Goal: Entertainment & Leisure: Consume media (video, audio)

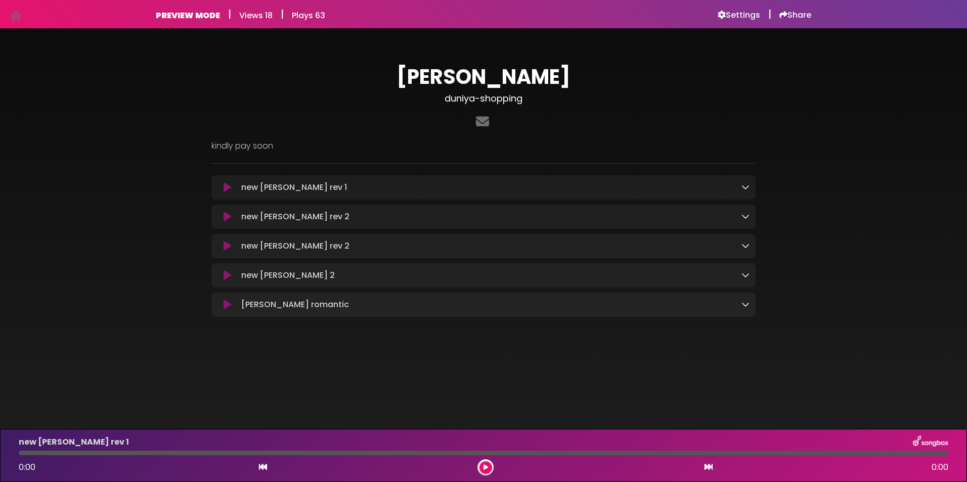
click at [227, 185] on icon at bounding box center [227, 187] width 8 height 10
click at [228, 186] on icon at bounding box center [227, 187] width 8 height 10
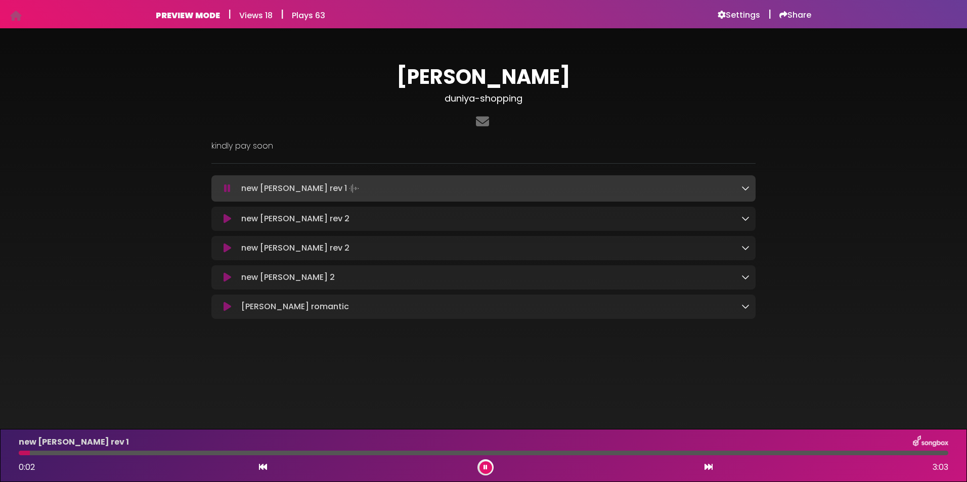
click at [59, 450] on div "new [PERSON_NAME] rev 1 0:02 3:03" at bounding box center [483, 456] width 941 height 40
click at [73, 452] on div at bounding box center [483, 453] width 929 height 5
click at [99, 452] on div at bounding box center [483, 453] width 929 height 5
click at [325, 451] on div at bounding box center [483, 453] width 929 height 5
click at [228, 278] on icon at bounding box center [227, 277] width 8 height 10
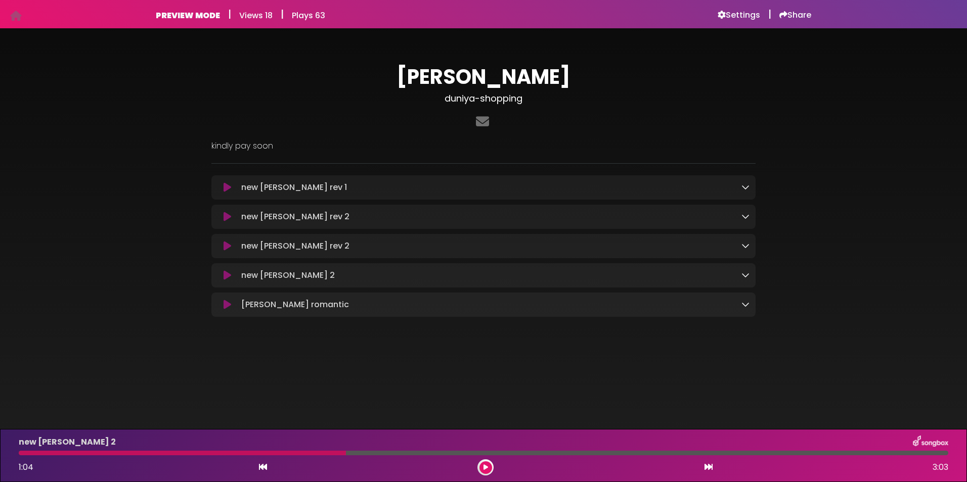
click at [226, 279] on icon at bounding box center [227, 275] width 8 height 10
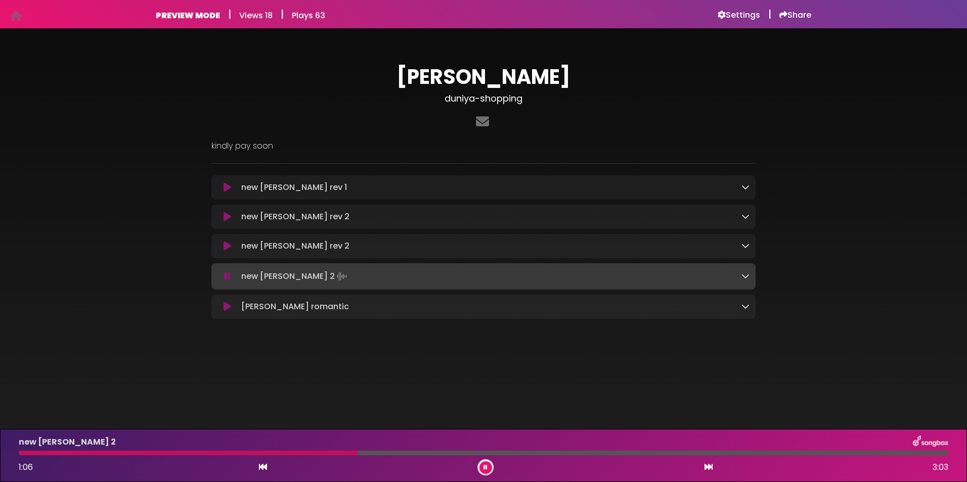
click at [224, 250] on icon at bounding box center [227, 246] width 8 height 10
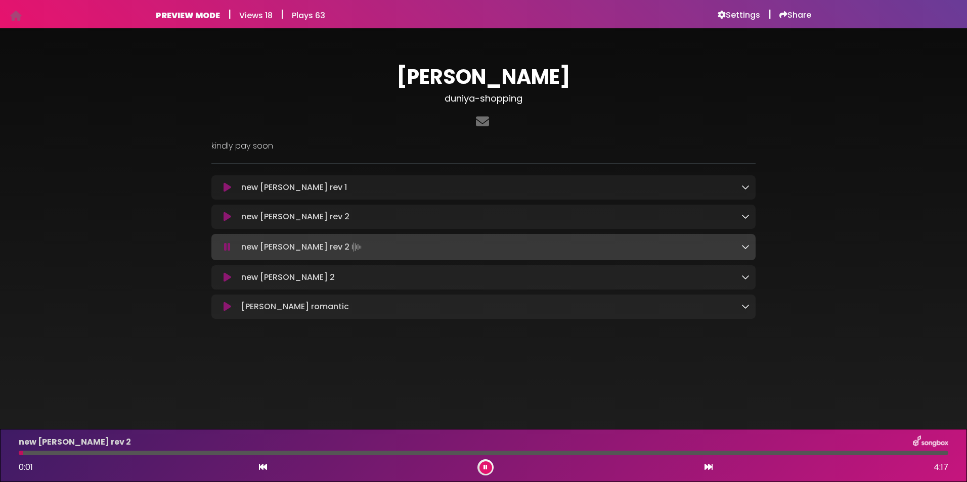
click at [118, 452] on div at bounding box center [483, 453] width 929 height 5
click at [153, 452] on div at bounding box center [483, 453] width 929 height 5
click at [486, 465] on icon at bounding box center [485, 468] width 4 height 6
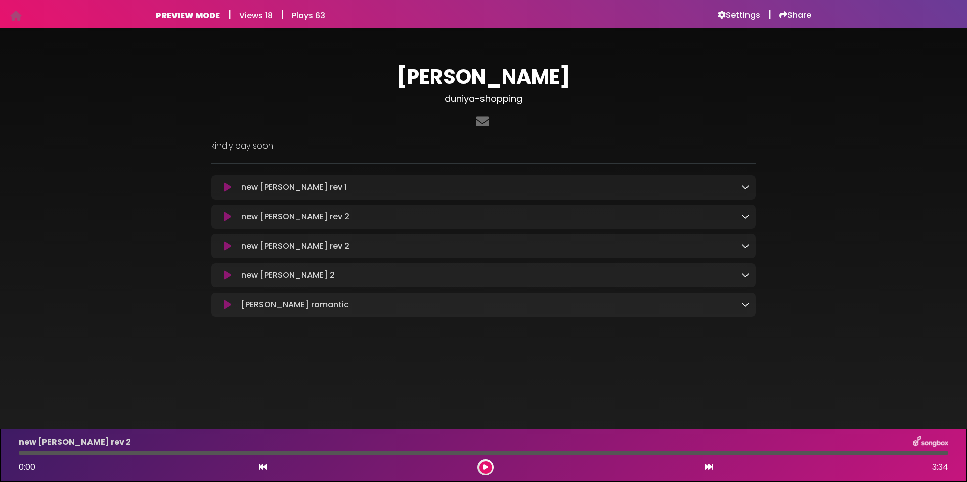
click at [225, 187] on icon at bounding box center [227, 187] width 8 height 10
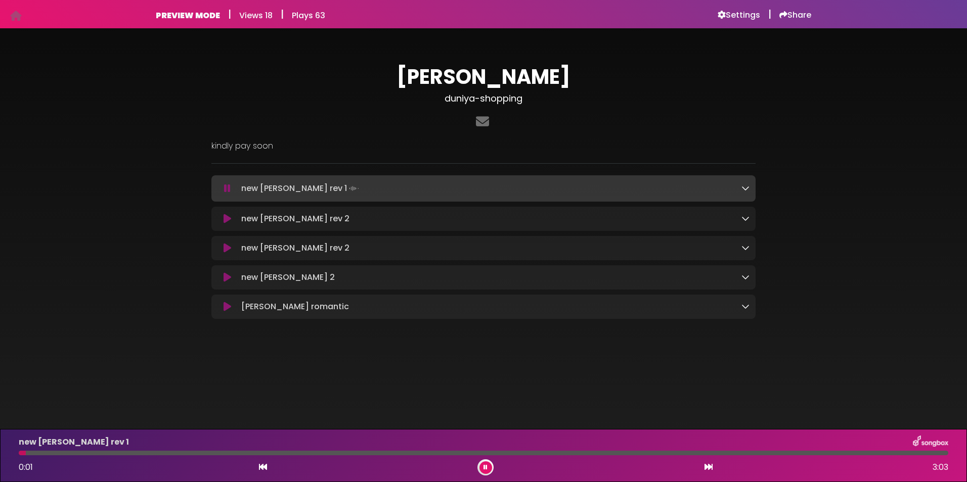
click at [158, 453] on div at bounding box center [483, 453] width 929 height 5
click at [224, 310] on icon at bounding box center [227, 307] width 8 height 10
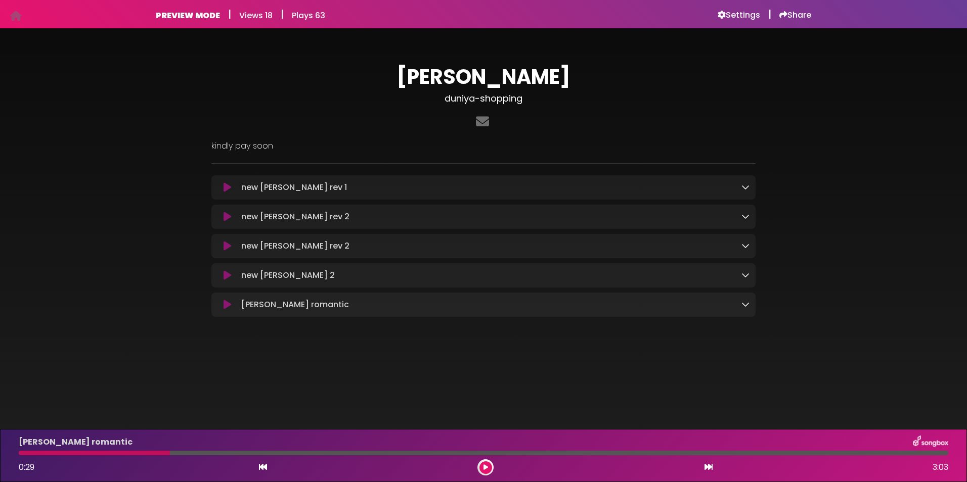
click at [227, 305] on icon at bounding box center [227, 305] width 8 height 10
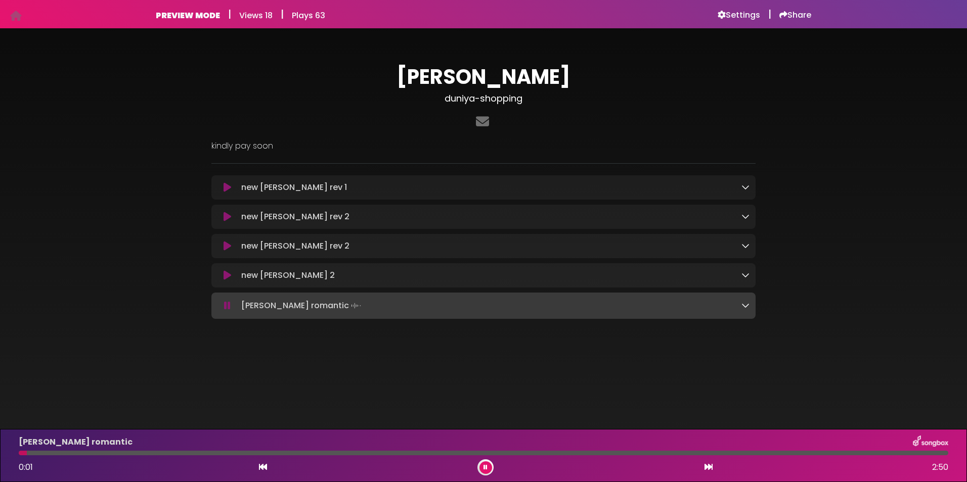
click at [70, 450] on div "[PERSON_NAME] romantic 0:01 2:50" at bounding box center [483, 456] width 941 height 40
click at [71, 455] on div at bounding box center [483, 453] width 929 height 5
click at [98, 454] on div at bounding box center [483, 453] width 929 height 5
click at [157, 452] on div at bounding box center [483, 453] width 929 height 5
click at [210, 453] on div at bounding box center [483, 453] width 929 height 5
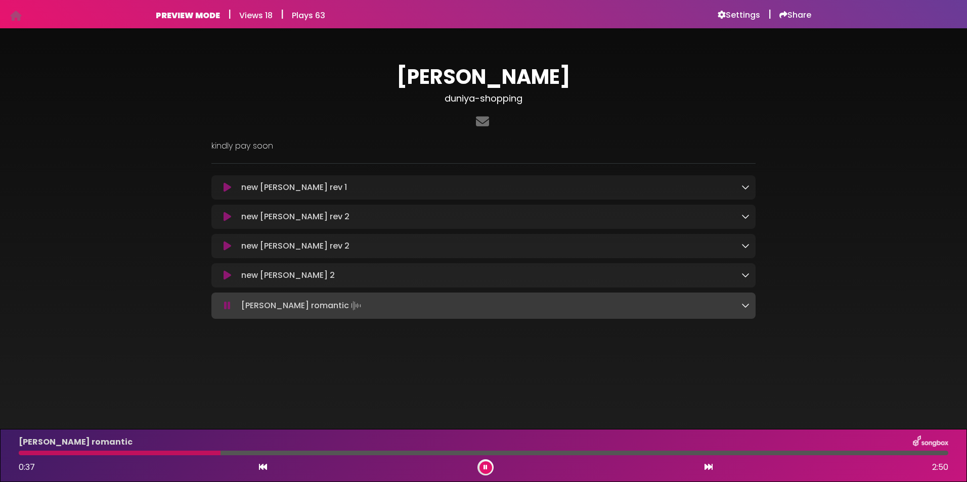
click at [251, 450] on div "[PERSON_NAME] romantic 0:37 2:50" at bounding box center [483, 456] width 941 height 40
click at [280, 453] on div at bounding box center [483, 453] width 929 height 5
click at [337, 452] on div at bounding box center [483, 453] width 929 height 5
click at [405, 451] on div at bounding box center [483, 453] width 929 height 5
click at [453, 452] on div at bounding box center [483, 453] width 929 height 5
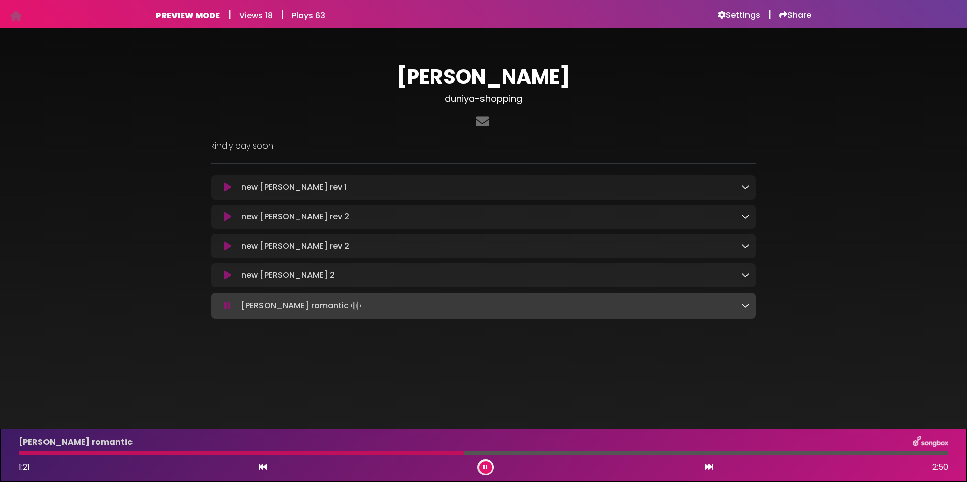
click at [514, 451] on div at bounding box center [483, 453] width 929 height 5
click at [226, 282] on div "new [PERSON_NAME] 2 Loading Track..." at bounding box center [483, 275] width 532 height 12
click at [225, 278] on icon at bounding box center [227, 275] width 8 height 10
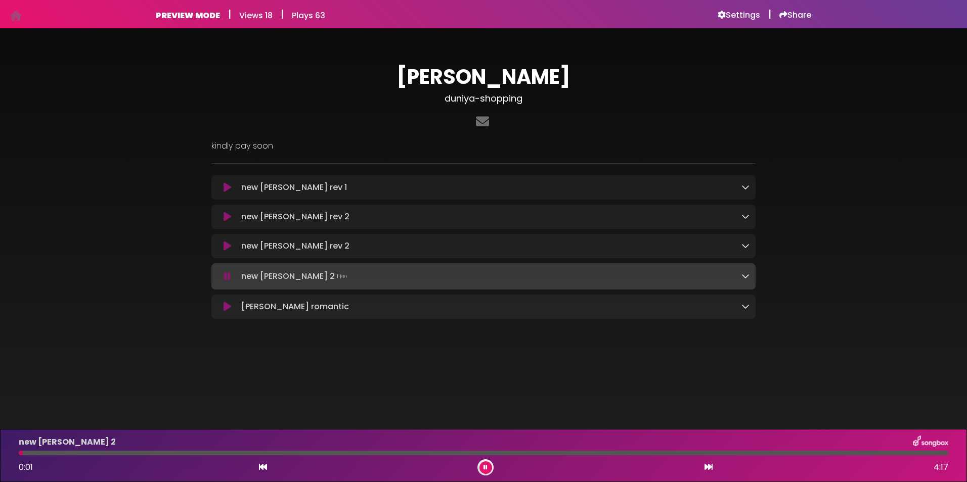
click at [74, 452] on div at bounding box center [483, 453] width 929 height 5
click at [126, 451] on div at bounding box center [483, 453] width 929 height 5
click at [273, 451] on div at bounding box center [483, 453] width 929 height 5
click at [333, 450] on div "new [PERSON_NAME] 2 1:11 4:17" at bounding box center [483, 456] width 941 height 40
click at [338, 451] on div at bounding box center [483, 453] width 929 height 5
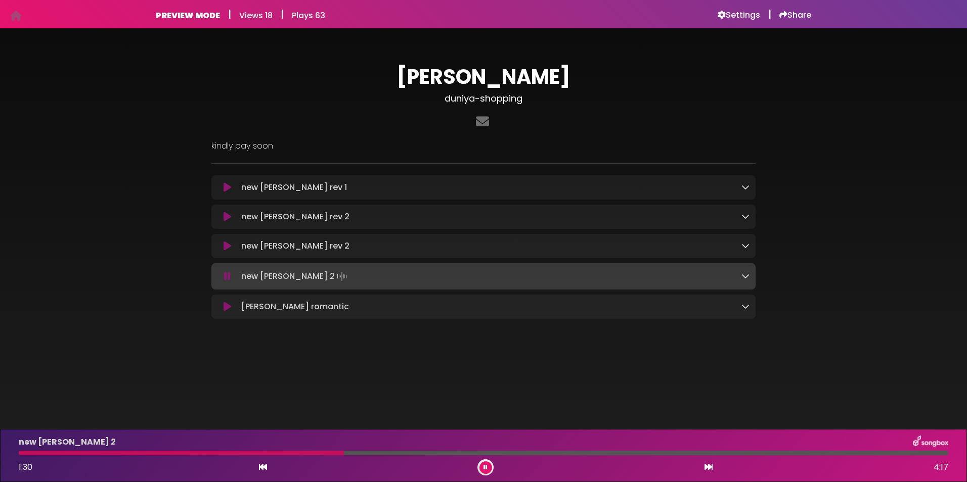
click at [227, 250] on icon at bounding box center [227, 246] width 8 height 10
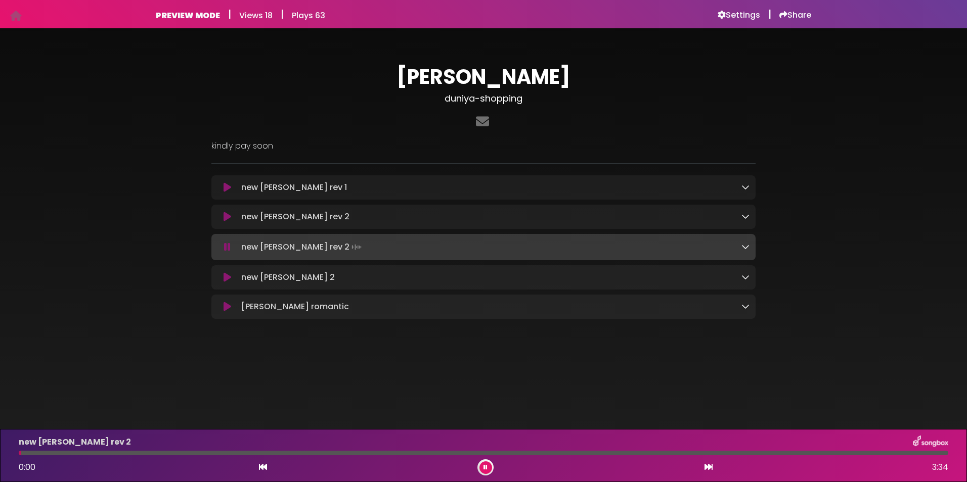
click at [105, 451] on div at bounding box center [483, 453] width 929 height 5
click at [193, 452] on div at bounding box center [483, 453] width 929 height 5
click at [229, 217] on icon at bounding box center [227, 217] width 8 height 10
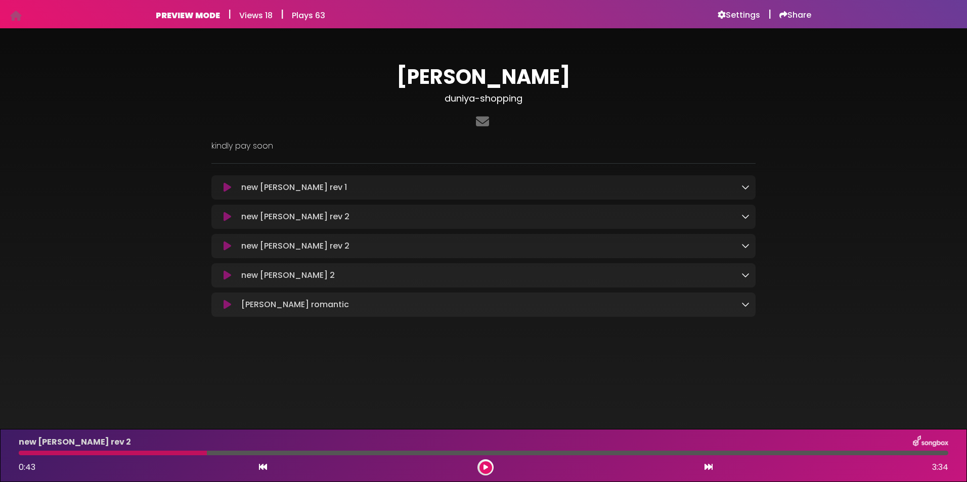
click at [224, 216] on icon at bounding box center [227, 217] width 8 height 10
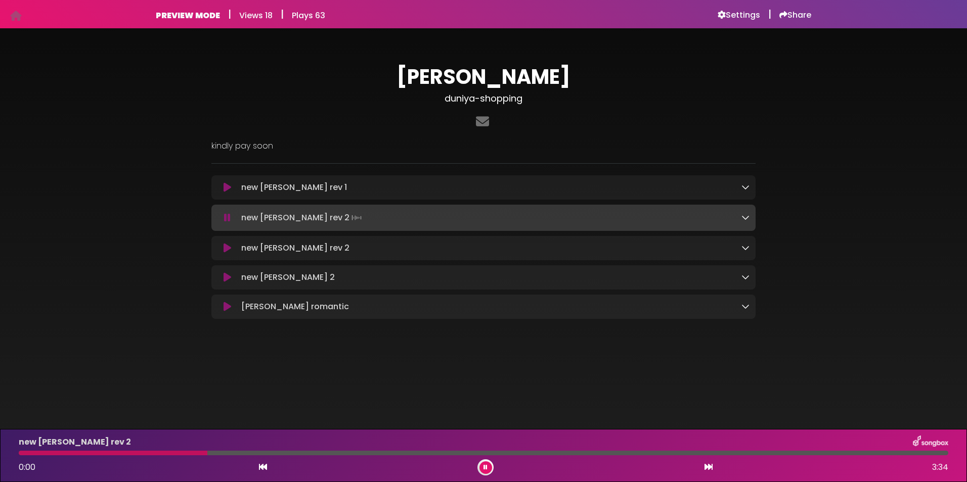
click at [224, 216] on icon at bounding box center [227, 218] width 7 height 10
click at [87, 452] on div at bounding box center [483, 453] width 929 height 5
click at [190, 453] on div at bounding box center [483, 453] width 929 height 5
click at [228, 186] on icon at bounding box center [227, 187] width 8 height 10
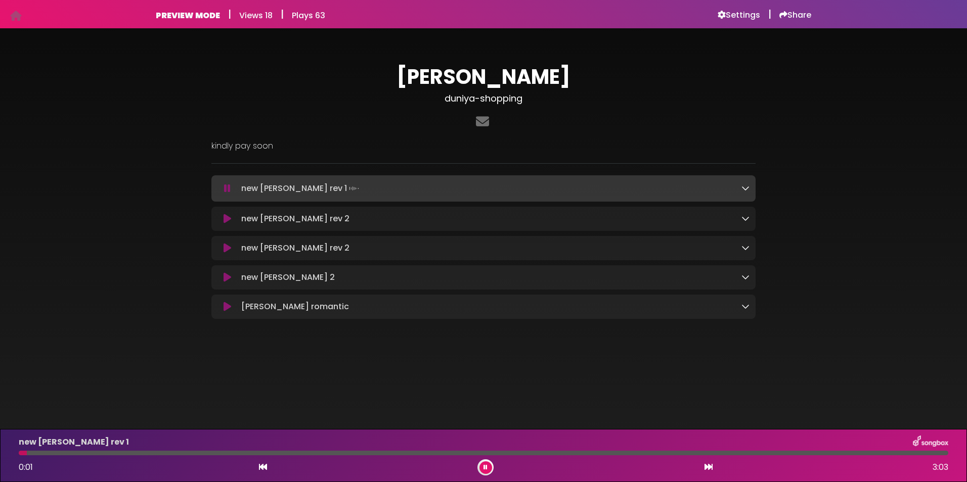
click at [140, 454] on div at bounding box center [483, 453] width 929 height 5
click at [226, 453] on div at bounding box center [483, 453] width 929 height 5
click at [265, 452] on div at bounding box center [483, 453] width 929 height 5
click at [392, 452] on div at bounding box center [483, 453] width 929 height 5
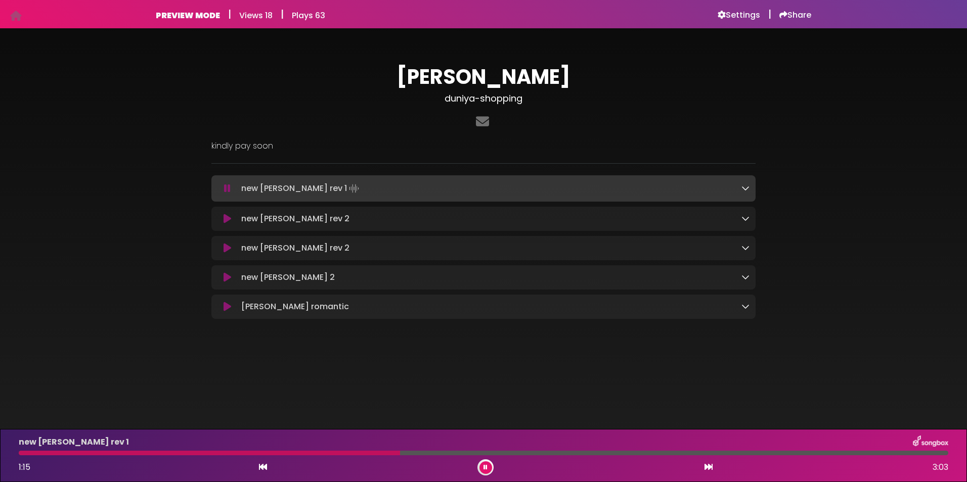
click at [414, 452] on div at bounding box center [483, 453] width 929 height 5
click at [438, 452] on div at bounding box center [483, 453] width 929 height 5
click at [457, 452] on div at bounding box center [483, 453] width 929 height 5
click at [489, 453] on div at bounding box center [483, 453] width 929 height 5
drag, startPoint x: 242, startPoint y: 187, endPoint x: 297, endPoint y: 192, distance: 55.8
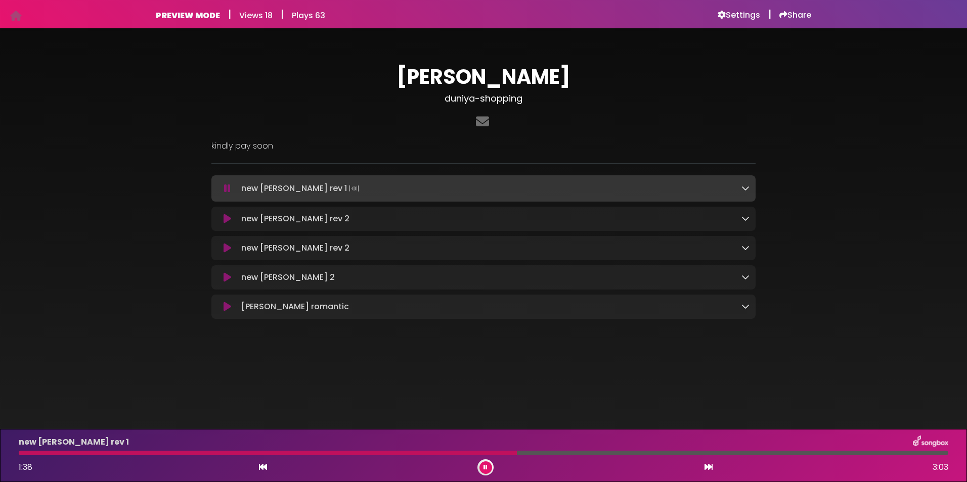
click at [297, 192] on p "new [PERSON_NAME] rev 1 Loading Track..." at bounding box center [301, 188] width 120 height 14
drag, startPoint x: 297, startPoint y: 192, endPoint x: 273, endPoint y: 187, distance: 24.8
click at [575, 455] on div at bounding box center [483, 453] width 929 height 5
click at [487, 467] on button at bounding box center [485, 468] width 13 height 13
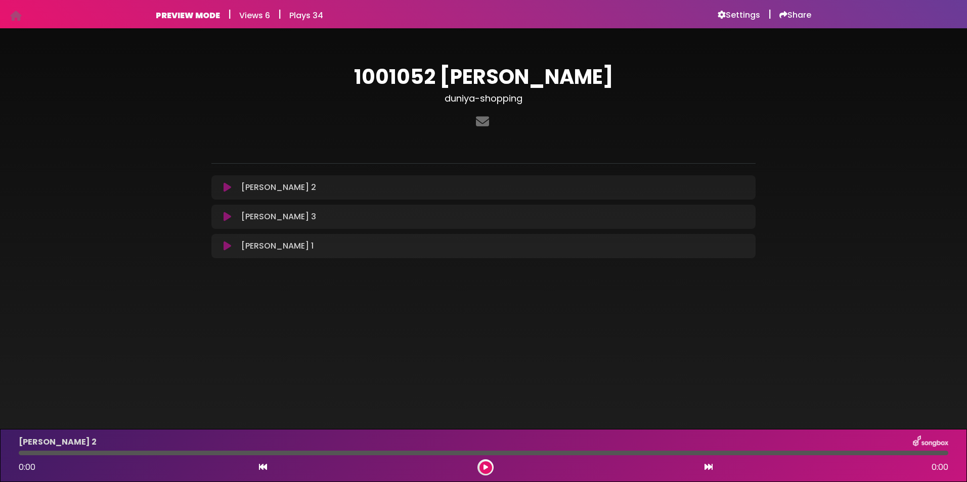
click at [225, 186] on icon at bounding box center [227, 187] width 8 height 10
click at [225, 245] on icon at bounding box center [227, 246] width 8 height 10
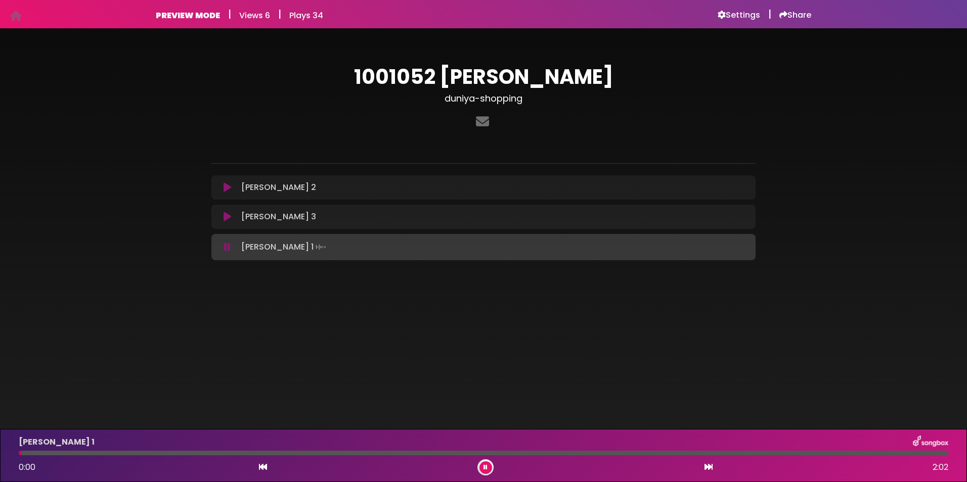
click at [227, 244] on icon at bounding box center [227, 247] width 7 height 10
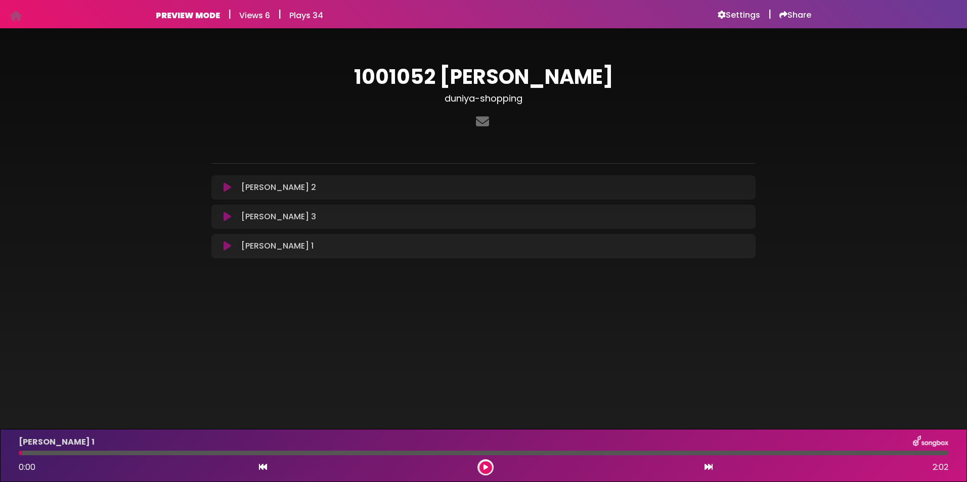
click at [227, 244] on icon at bounding box center [227, 246] width 8 height 10
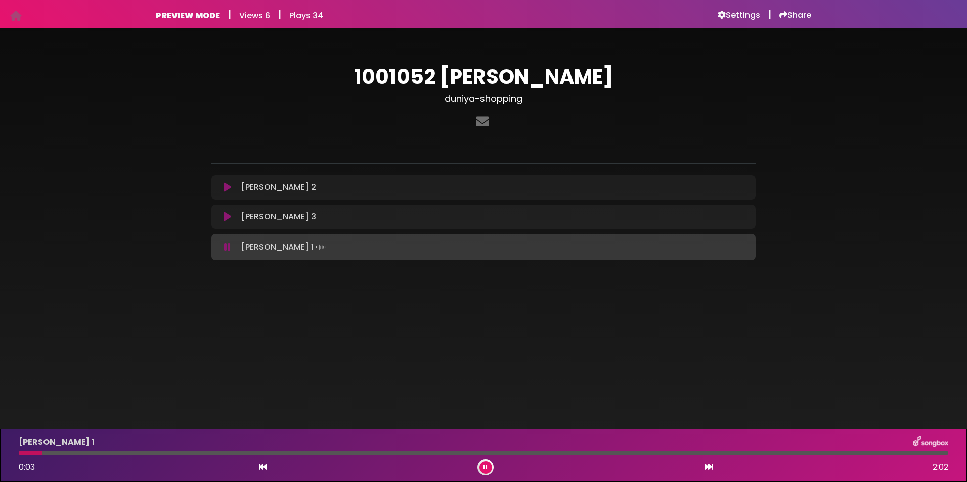
click at [223, 216] on icon at bounding box center [227, 217] width 8 height 10
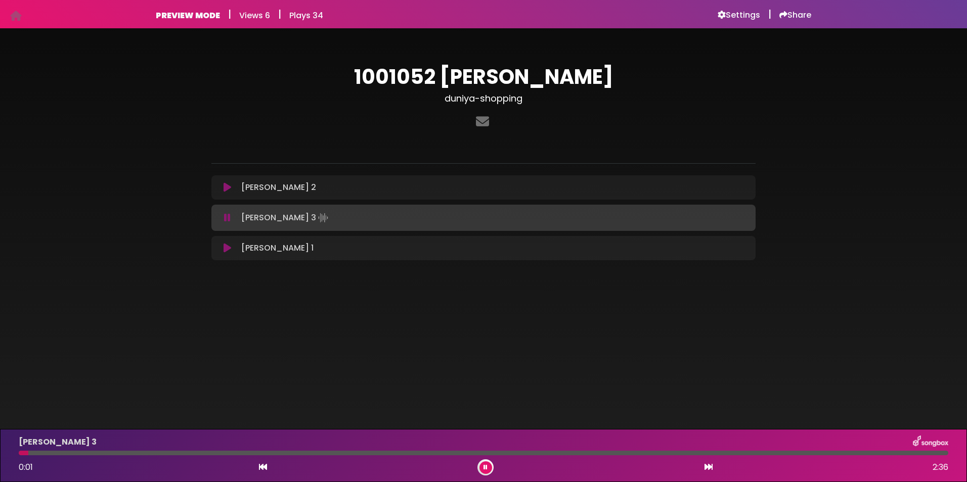
click at [77, 453] on div at bounding box center [483, 453] width 929 height 5
click at [113, 454] on div at bounding box center [483, 453] width 929 height 5
click at [222, 184] on button at bounding box center [227, 187] width 20 height 10
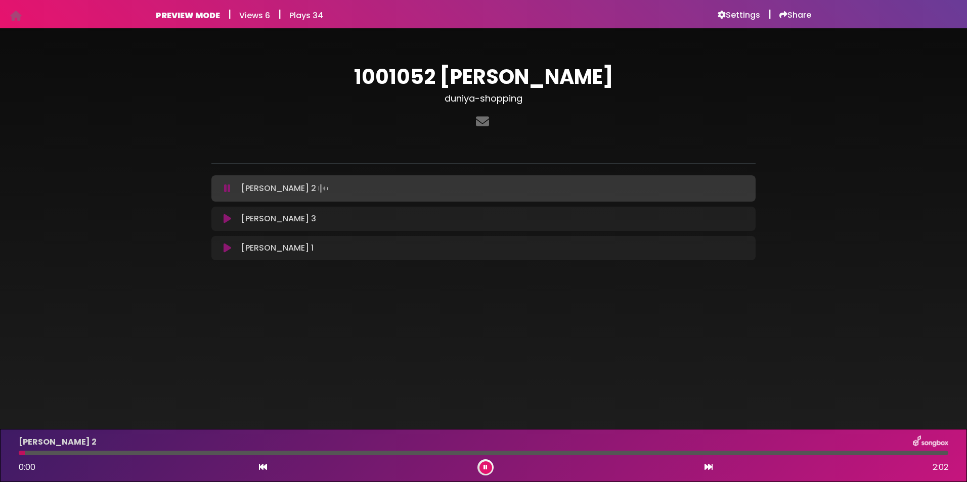
click at [116, 453] on div at bounding box center [483, 453] width 929 height 5
click at [168, 454] on div at bounding box center [483, 453] width 929 height 5
click at [207, 454] on div at bounding box center [483, 453] width 929 height 5
